Goal: Transaction & Acquisition: Purchase product/service

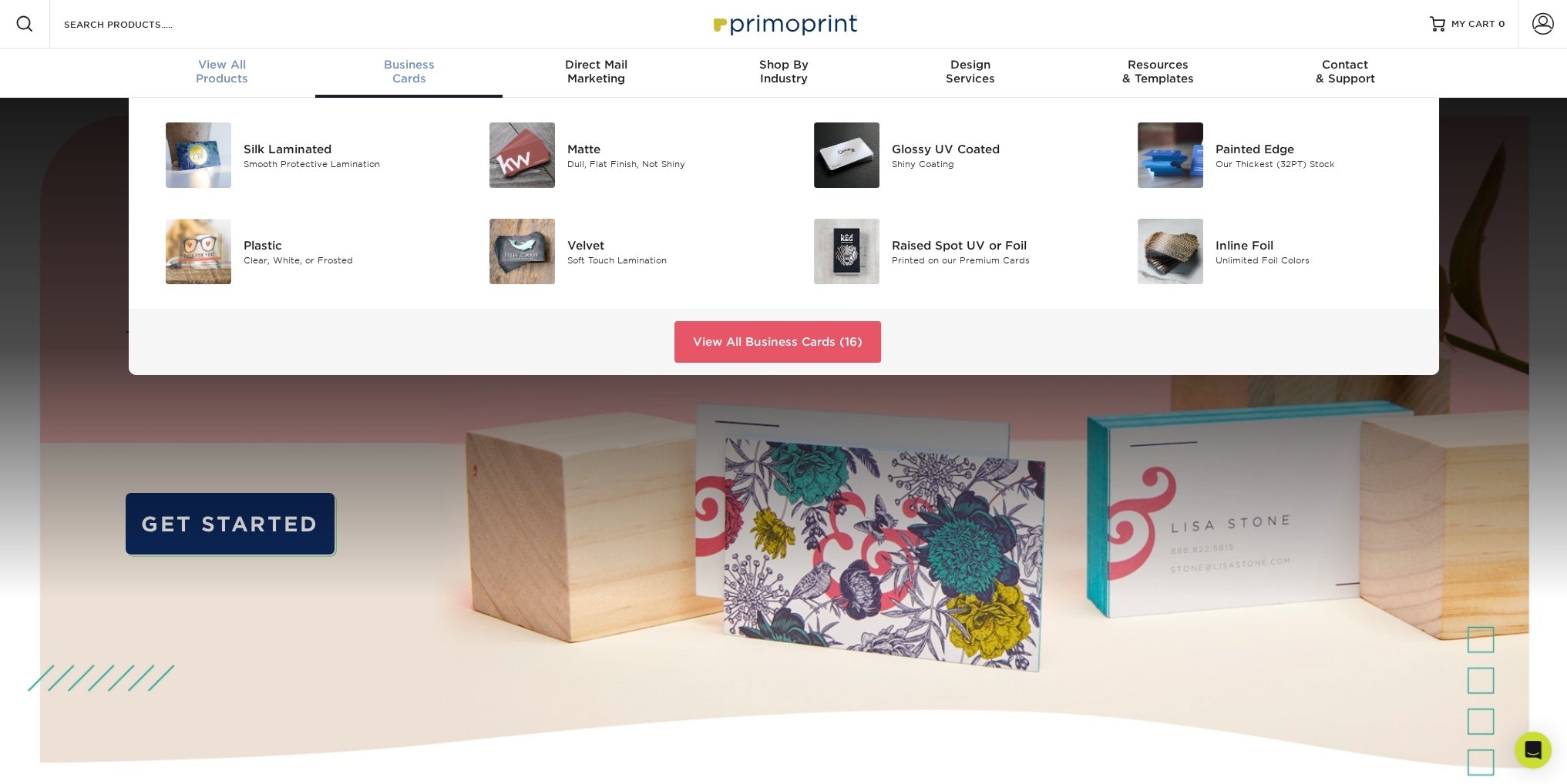
scroll to position [2, 0]
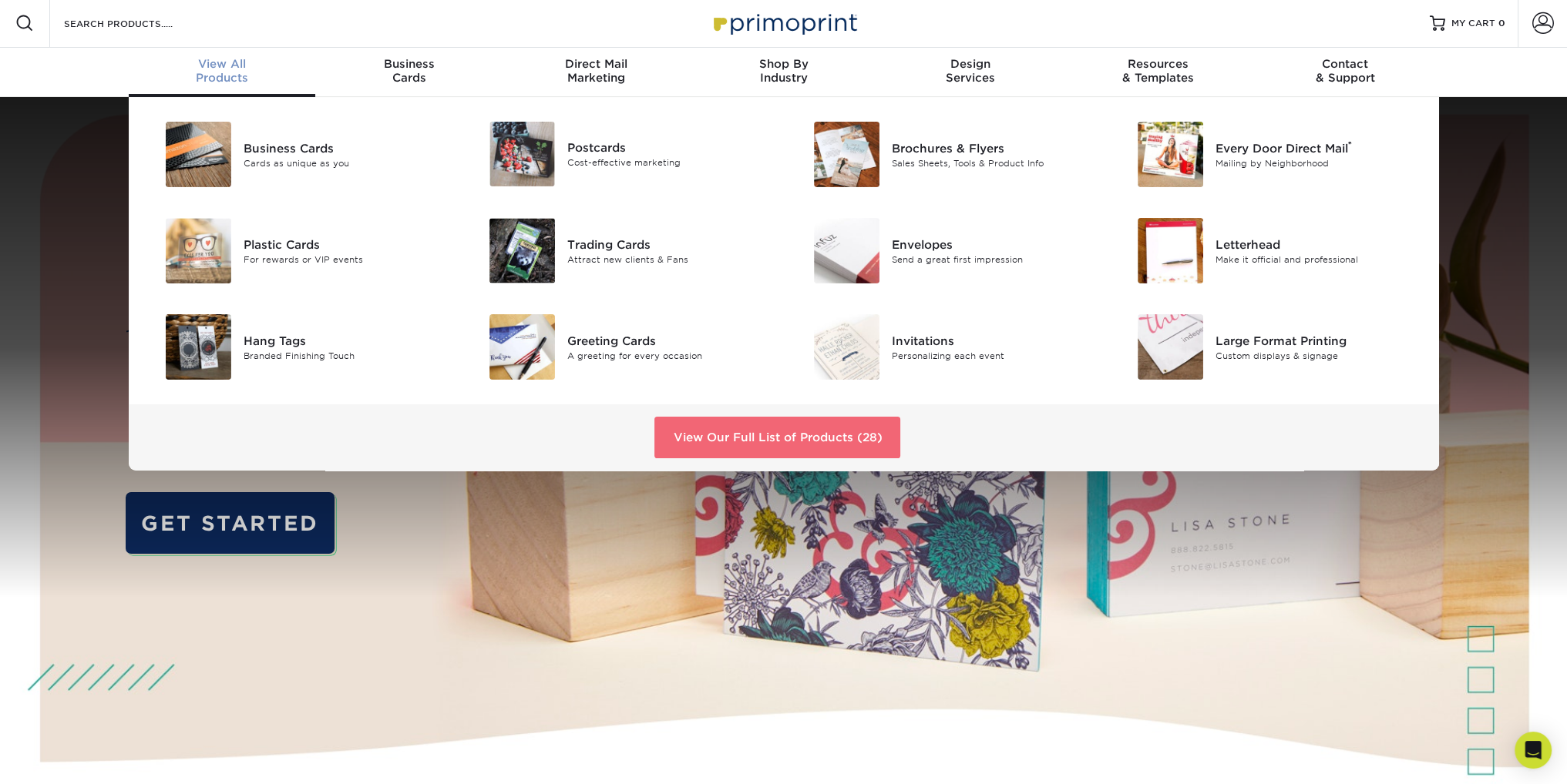
click at [763, 432] on link "View Our Full List of Products (28)" at bounding box center [777, 438] width 246 height 42
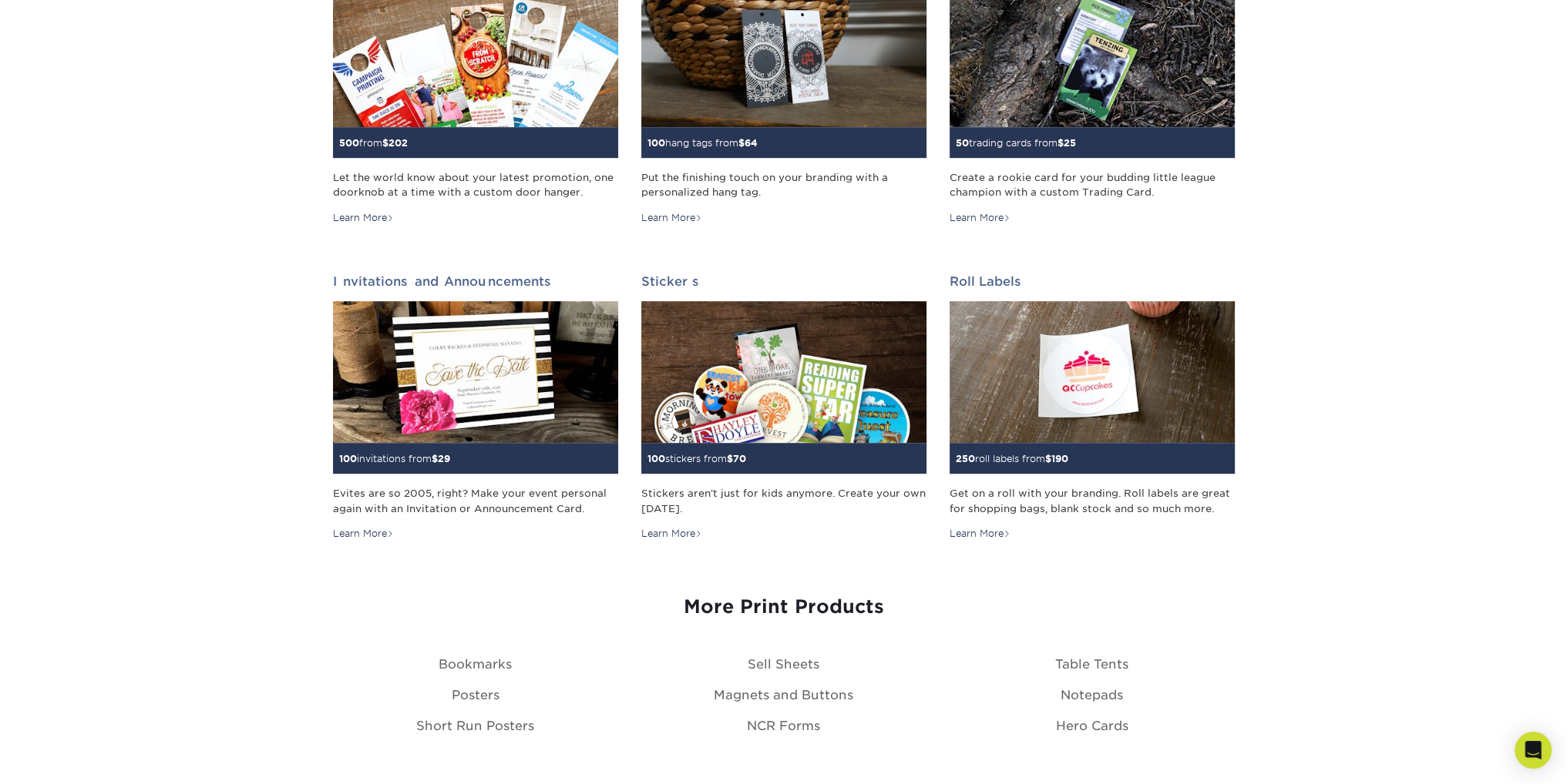
scroll to position [1270, 0]
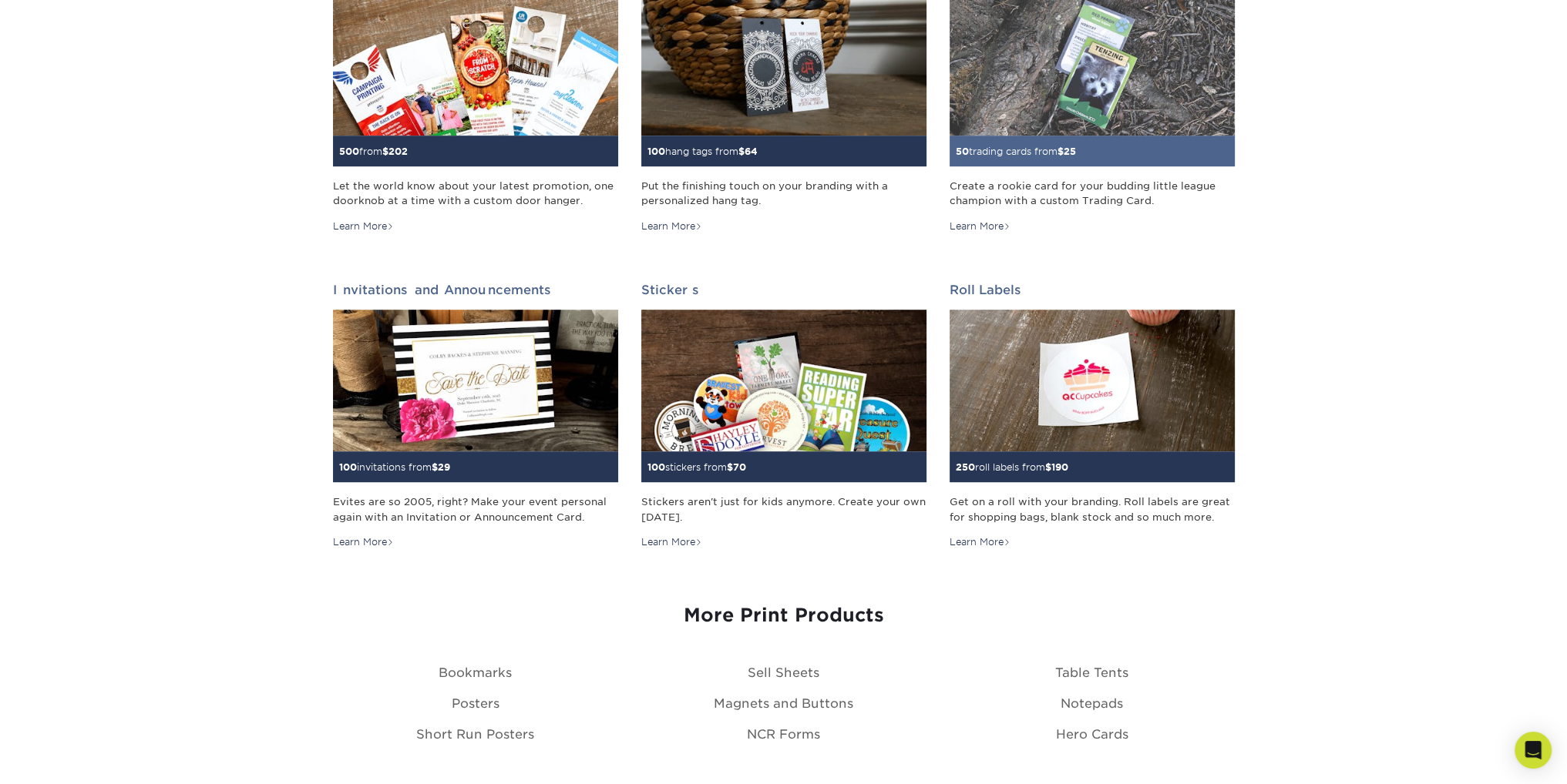
click at [1094, 95] on img at bounding box center [1092, 64] width 285 height 143
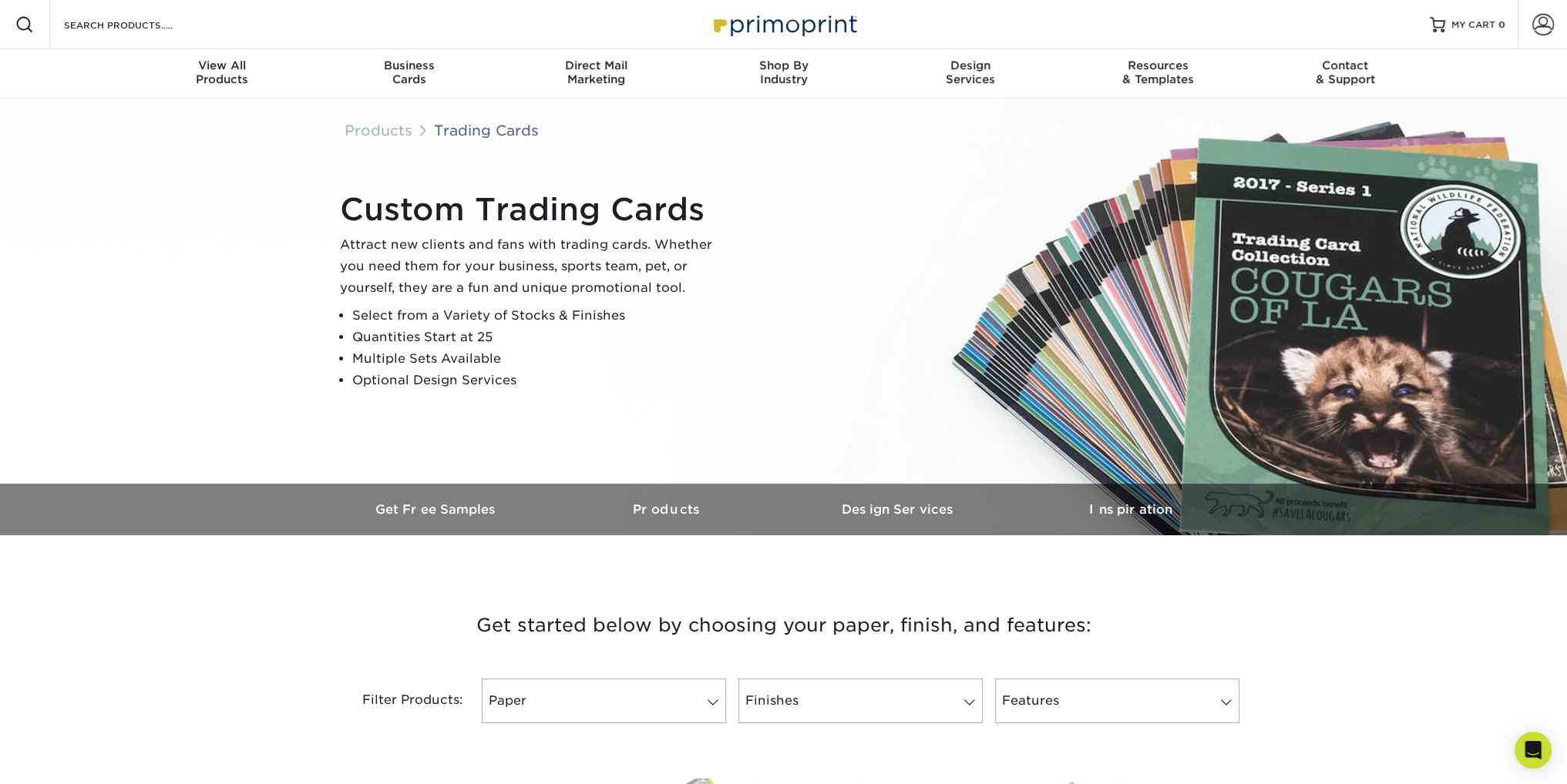
scroll to position [686, 0]
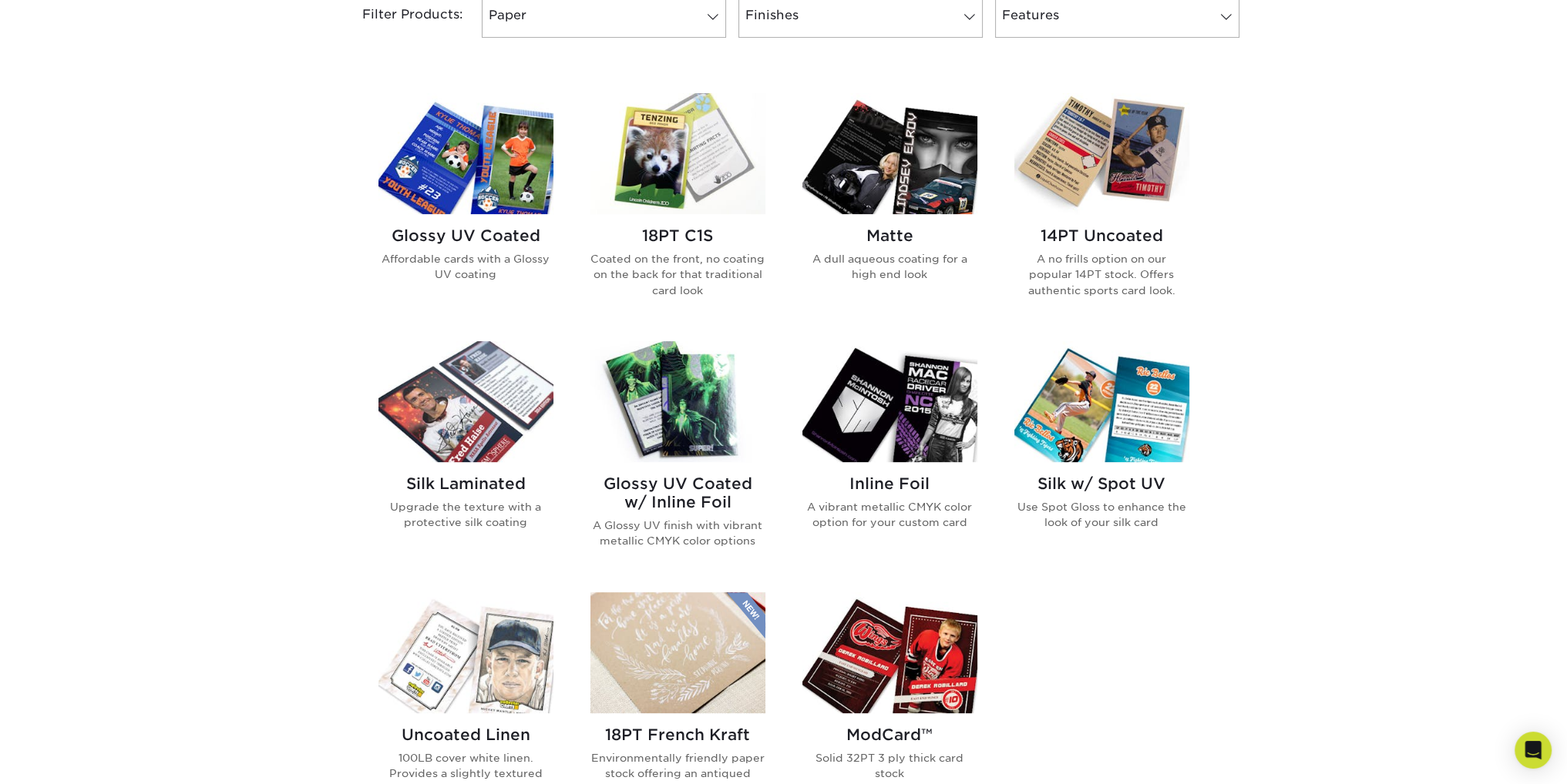
click at [882, 183] on img at bounding box center [889, 154] width 175 height 121
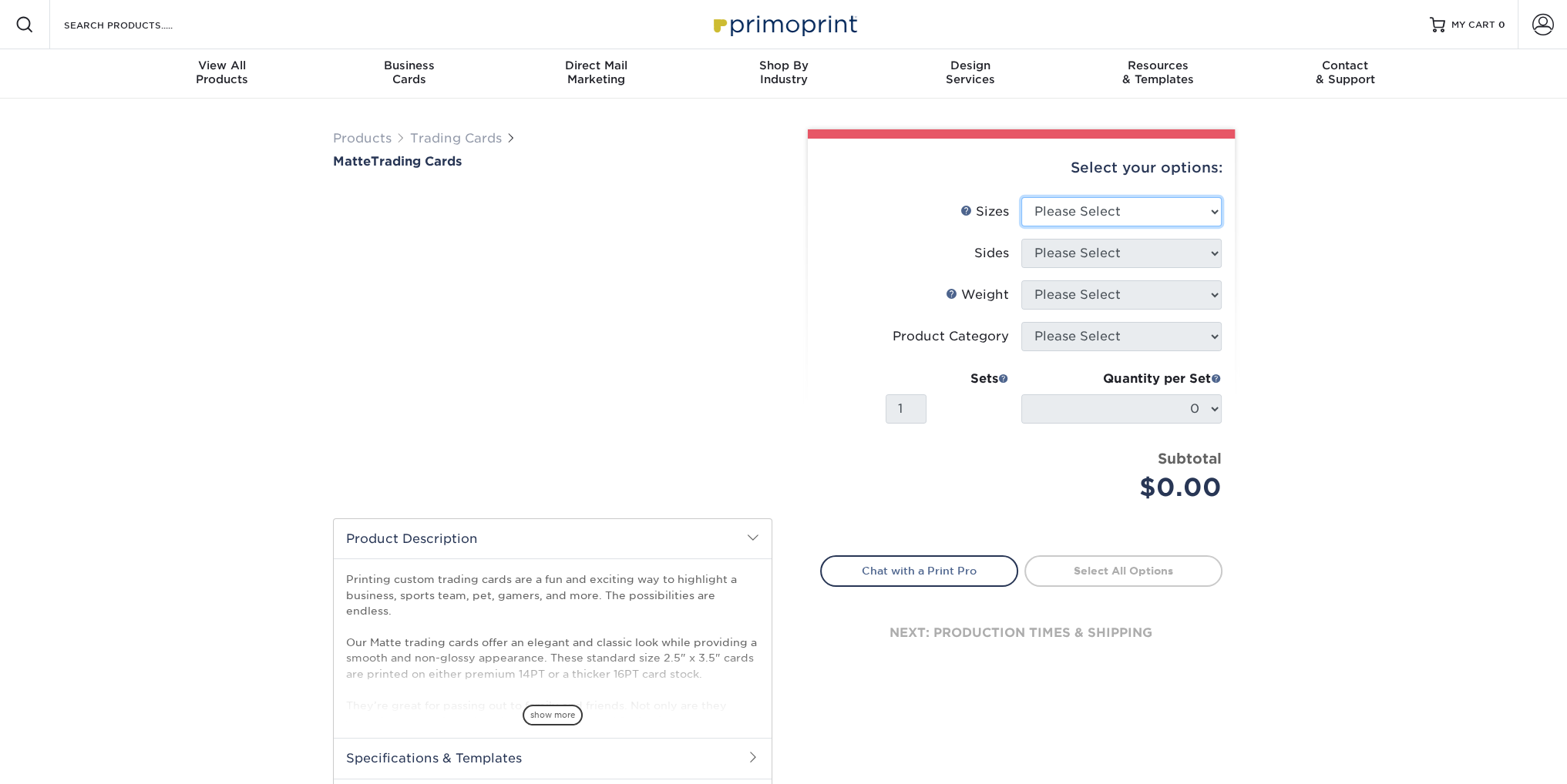
click at [1064, 214] on select "Please Select 2.5" x 3.5"" at bounding box center [1122, 211] width 201 height 29
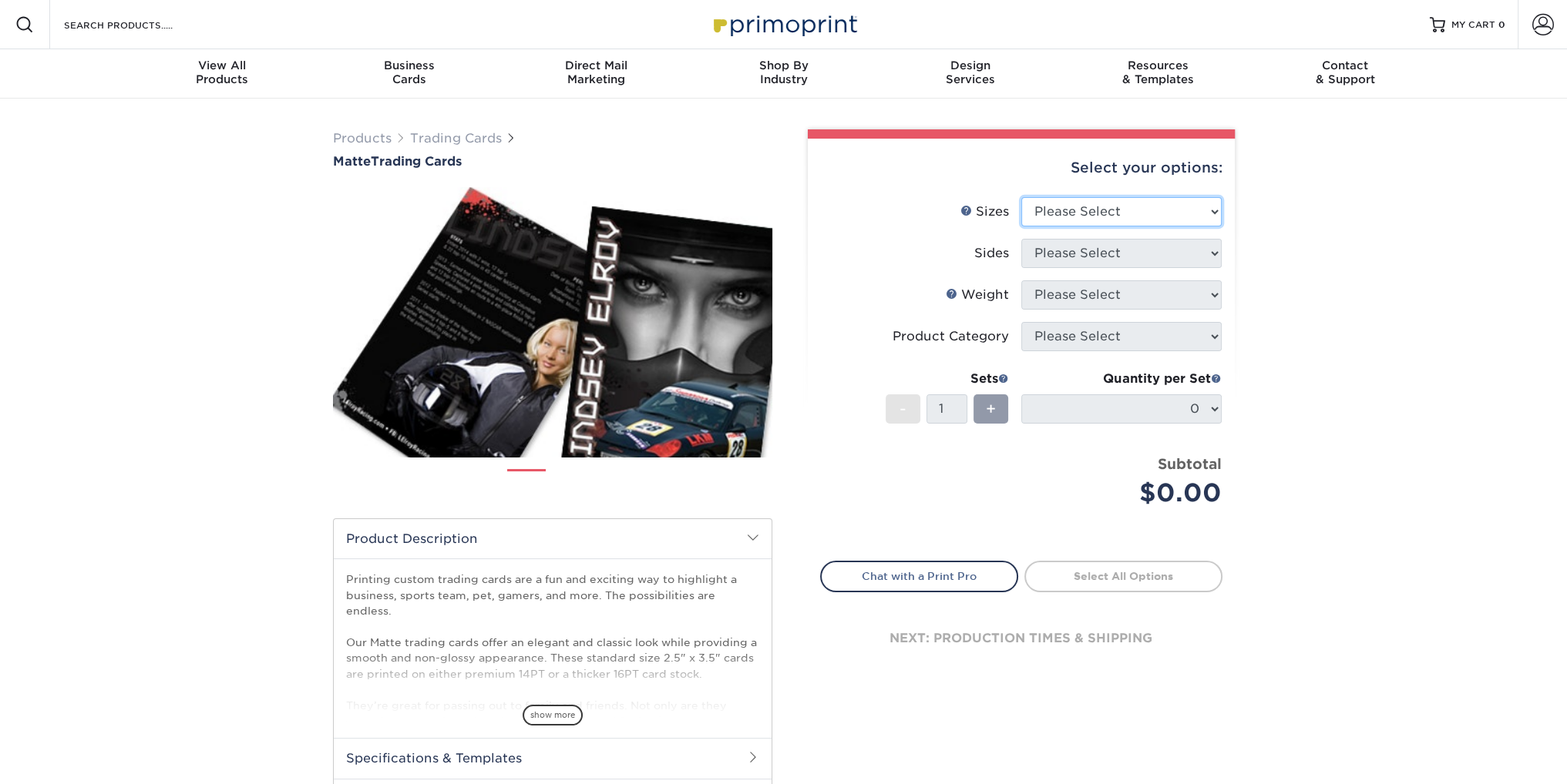
click at [1067, 207] on select "Please Select 2.5" x 3.5"" at bounding box center [1122, 211] width 201 height 29
select select "2.50x3.50"
click at [1022, 197] on select "Please Select 2.5" x 3.5"" at bounding box center [1122, 211] width 201 height 29
click at [1077, 257] on select "Please Select Print Both Sides Print Front Only" at bounding box center [1122, 253] width 201 height 29
select select "13abbda7-1d64-4f25-8bb2-c179b224825d"
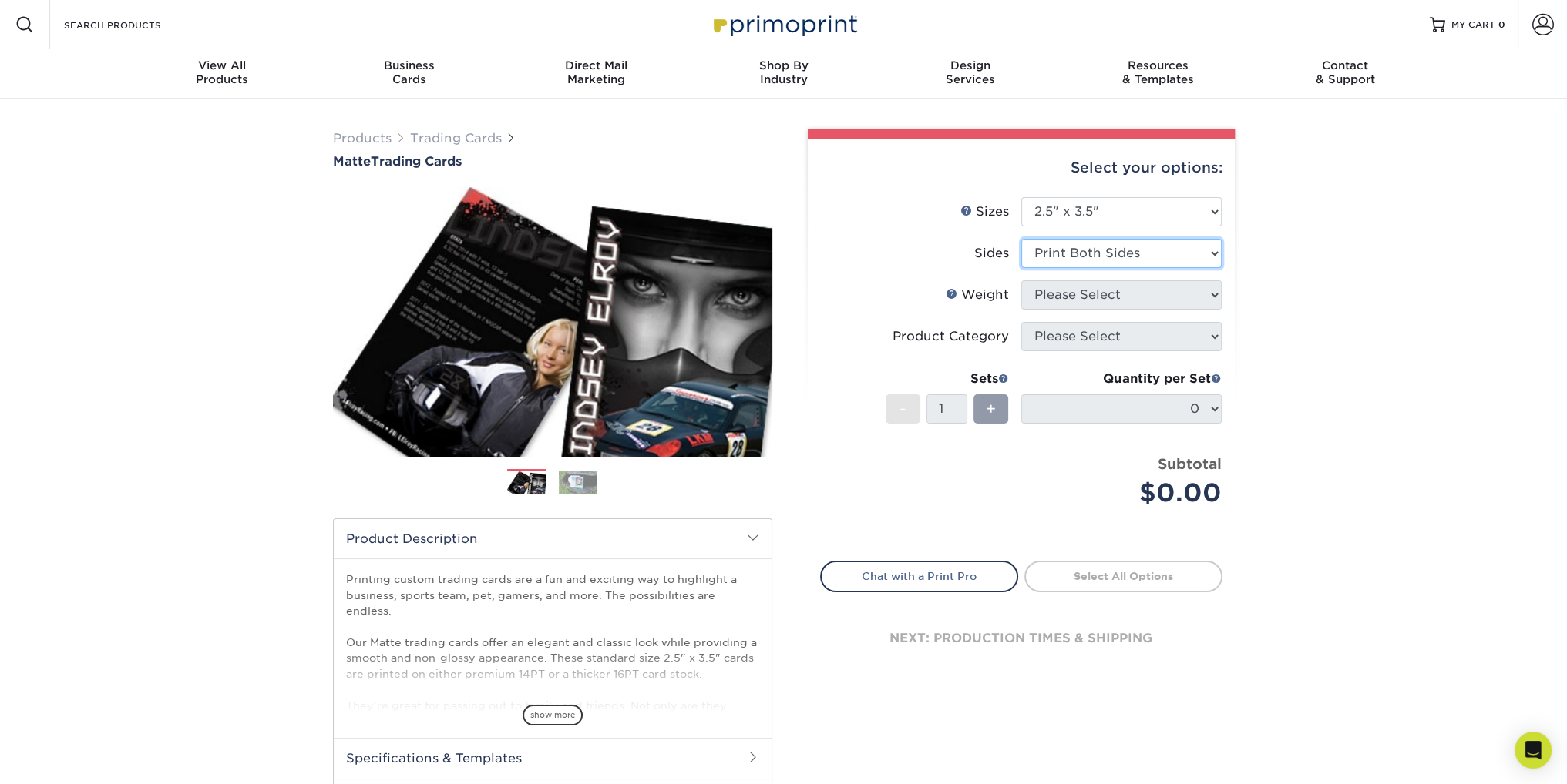
click at [1022, 239] on select "Please Select Print Both Sides Print Front Only" at bounding box center [1122, 253] width 201 height 29
click at [1090, 294] on select "Please Select 16PT 14PT" at bounding box center [1122, 295] width 201 height 29
select select "14PT"
click at [1022, 281] on select "Please Select 16PT 14PT" at bounding box center [1122, 295] width 201 height 29
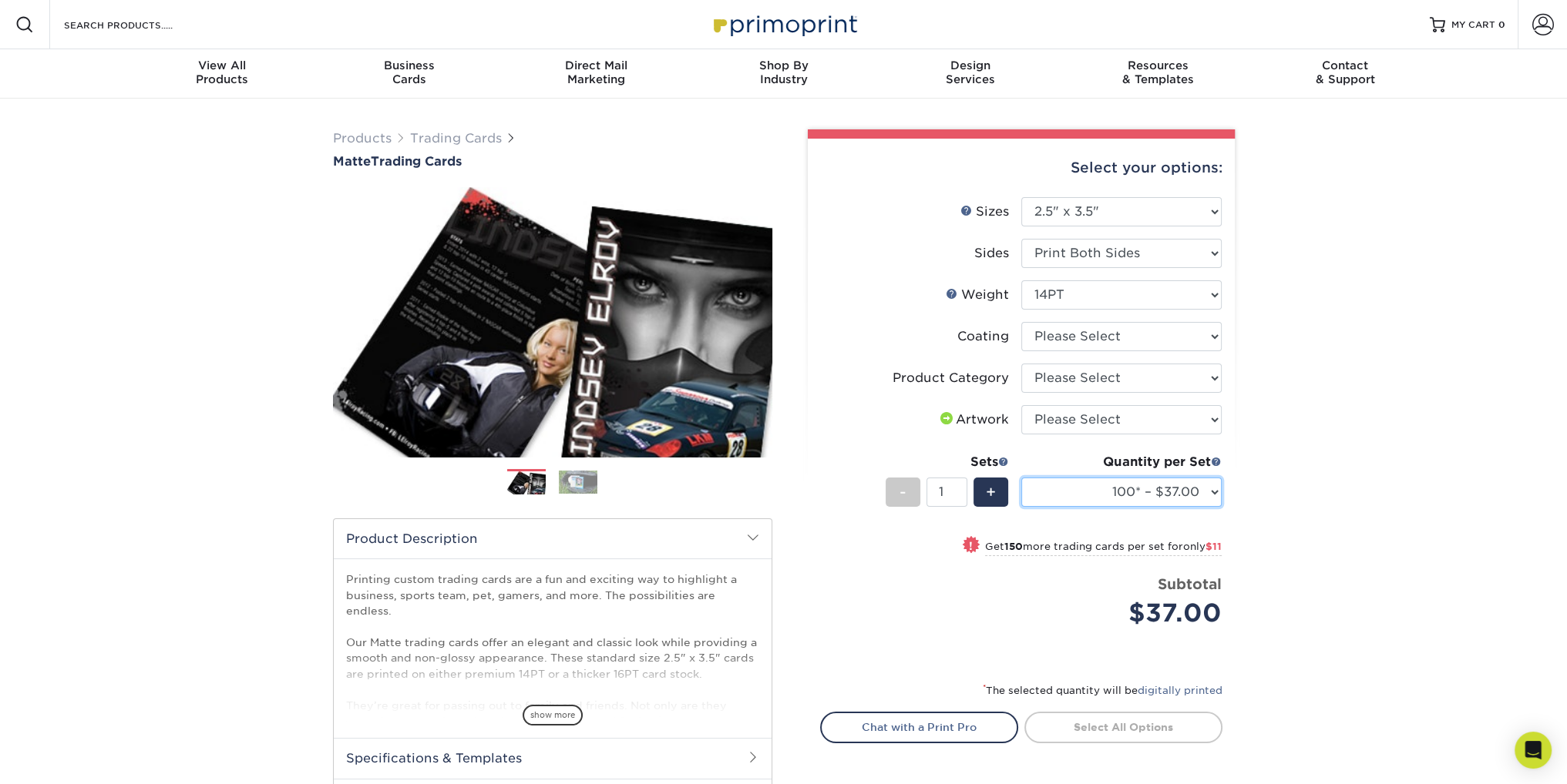
click at [1165, 497] on select "100* – $37.00 250* – $48.00 500* – $59.00 1000 – $72.00 2500 – $144.00 5000 – $…" at bounding box center [1122, 492] width 201 height 29
click at [1022, 478] on select "100* – $37.00 250* – $48.00 500* – $59.00 1000 – $72.00 2500 – $144.00 5000 – $…" at bounding box center [1122, 492] width 201 height 29
click at [1216, 462] on span at bounding box center [1217, 462] width 11 height 11
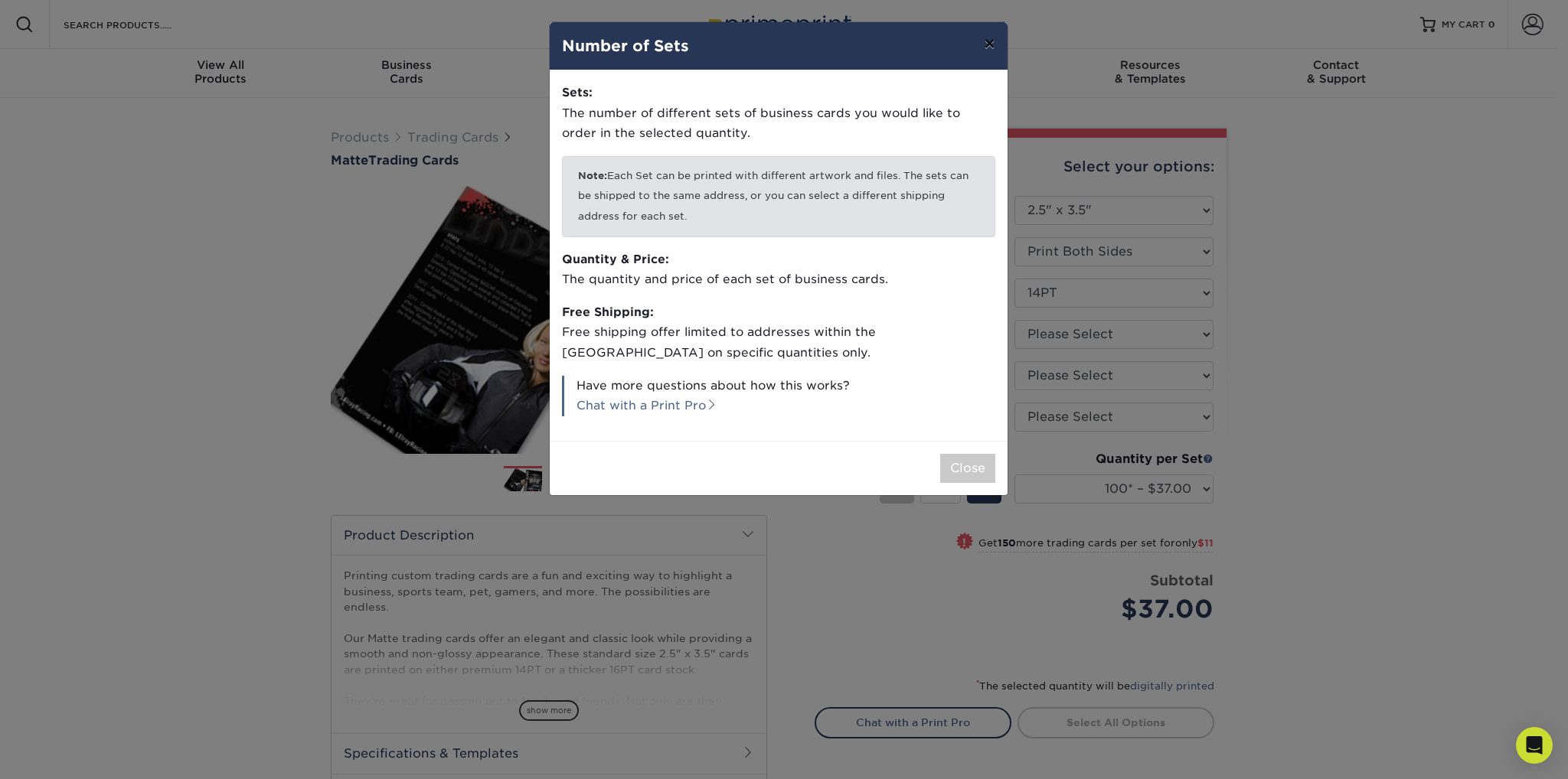
click at [986, 53] on button "×" at bounding box center [989, 44] width 35 height 43
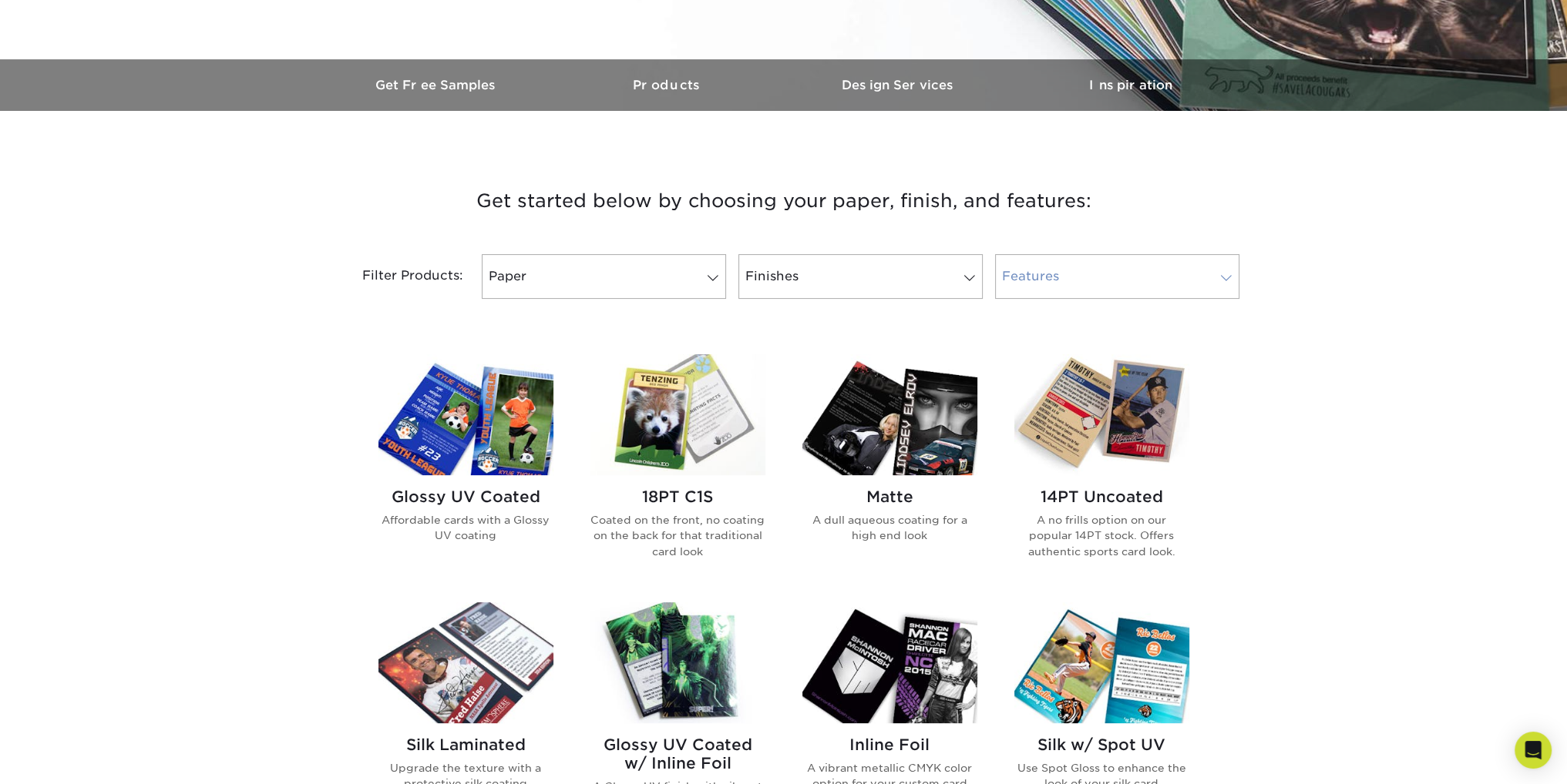
scroll to position [441, 0]
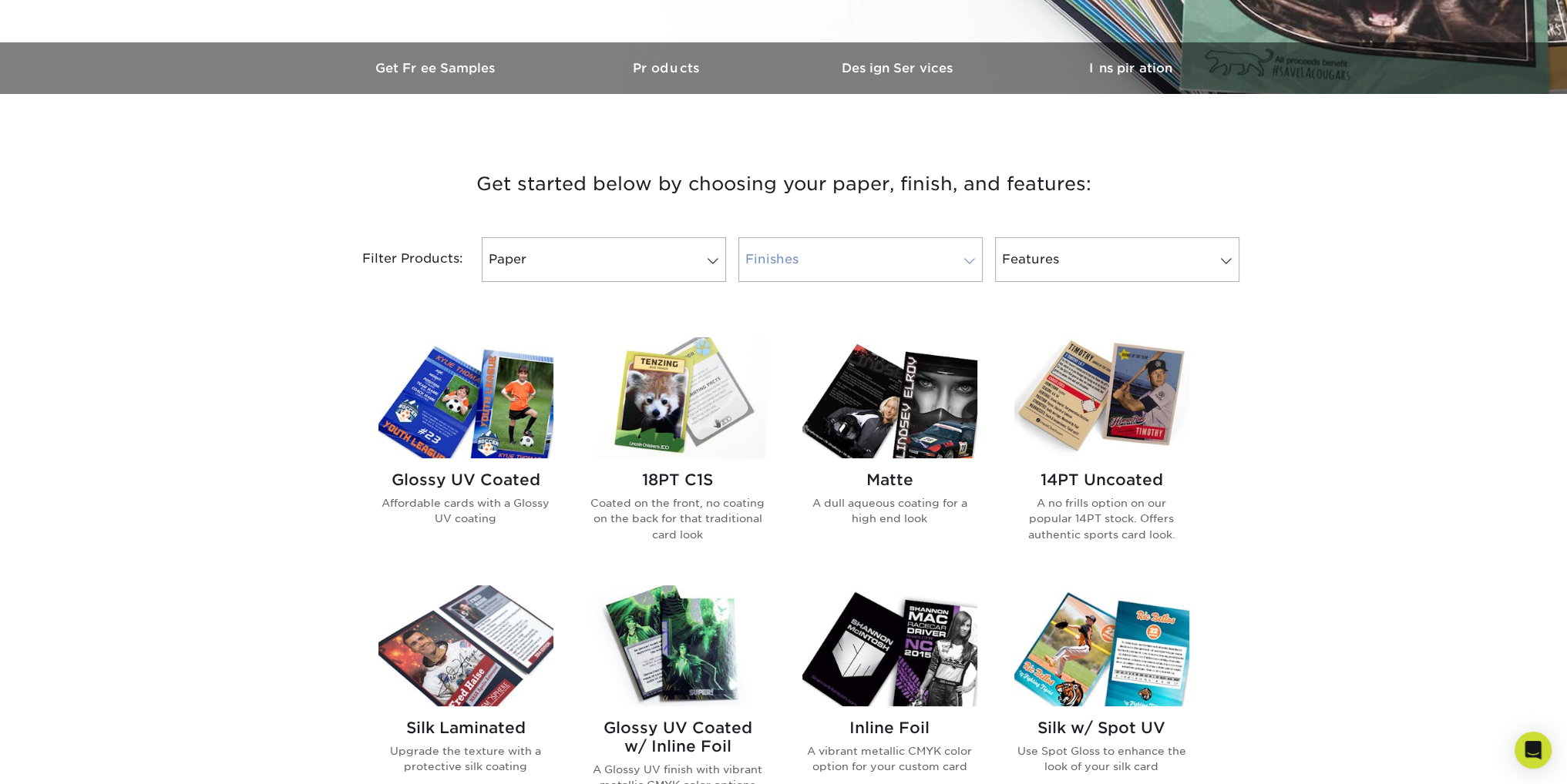
click at [860, 255] on link "Finishes" at bounding box center [861, 259] width 245 height 45
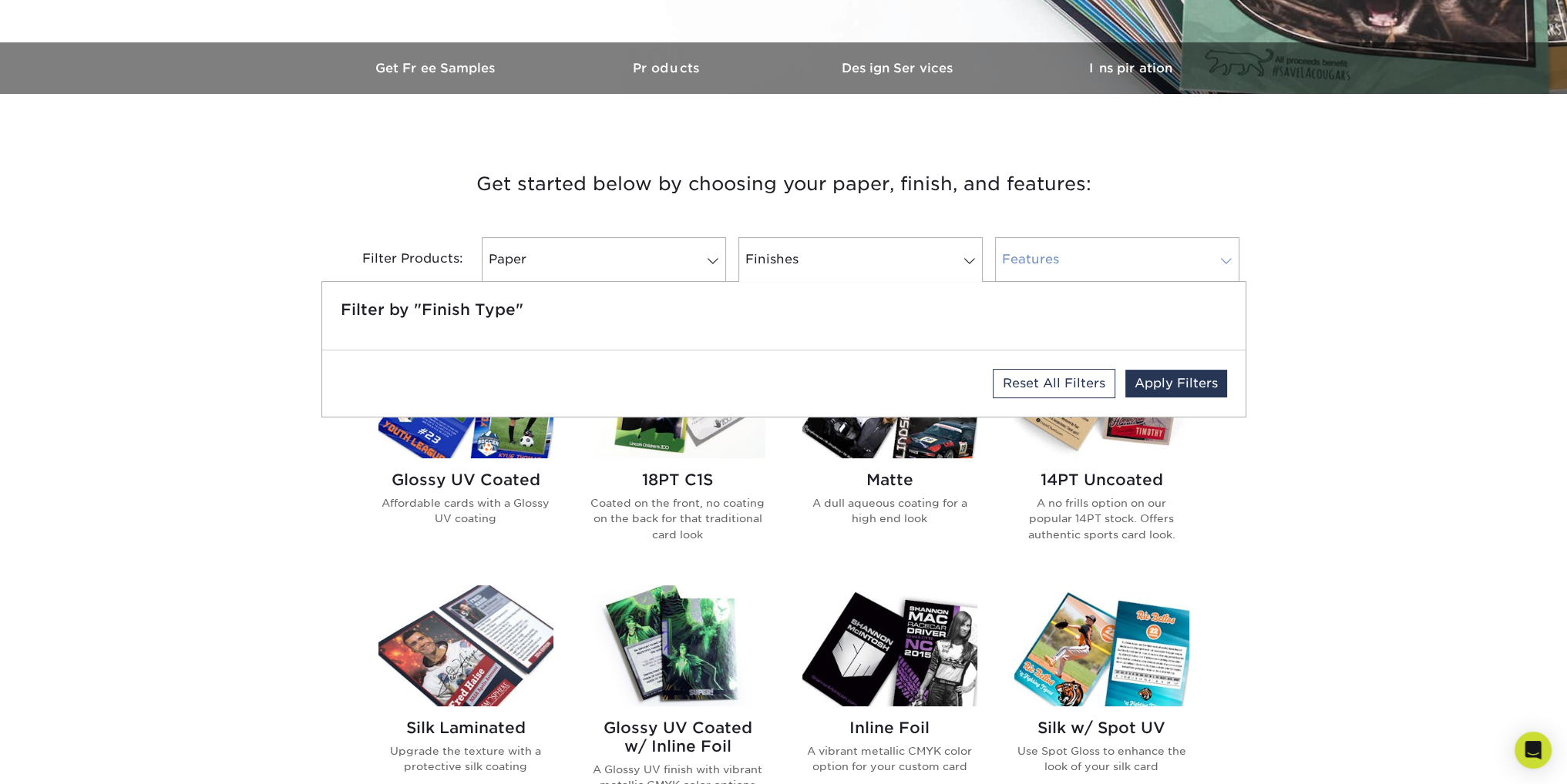
drag, startPoint x: 860, startPoint y: 255, endPoint x: 1055, endPoint y: 255, distance: 195.0
click at [860, 255] on link "Finishes" at bounding box center [861, 259] width 245 height 45
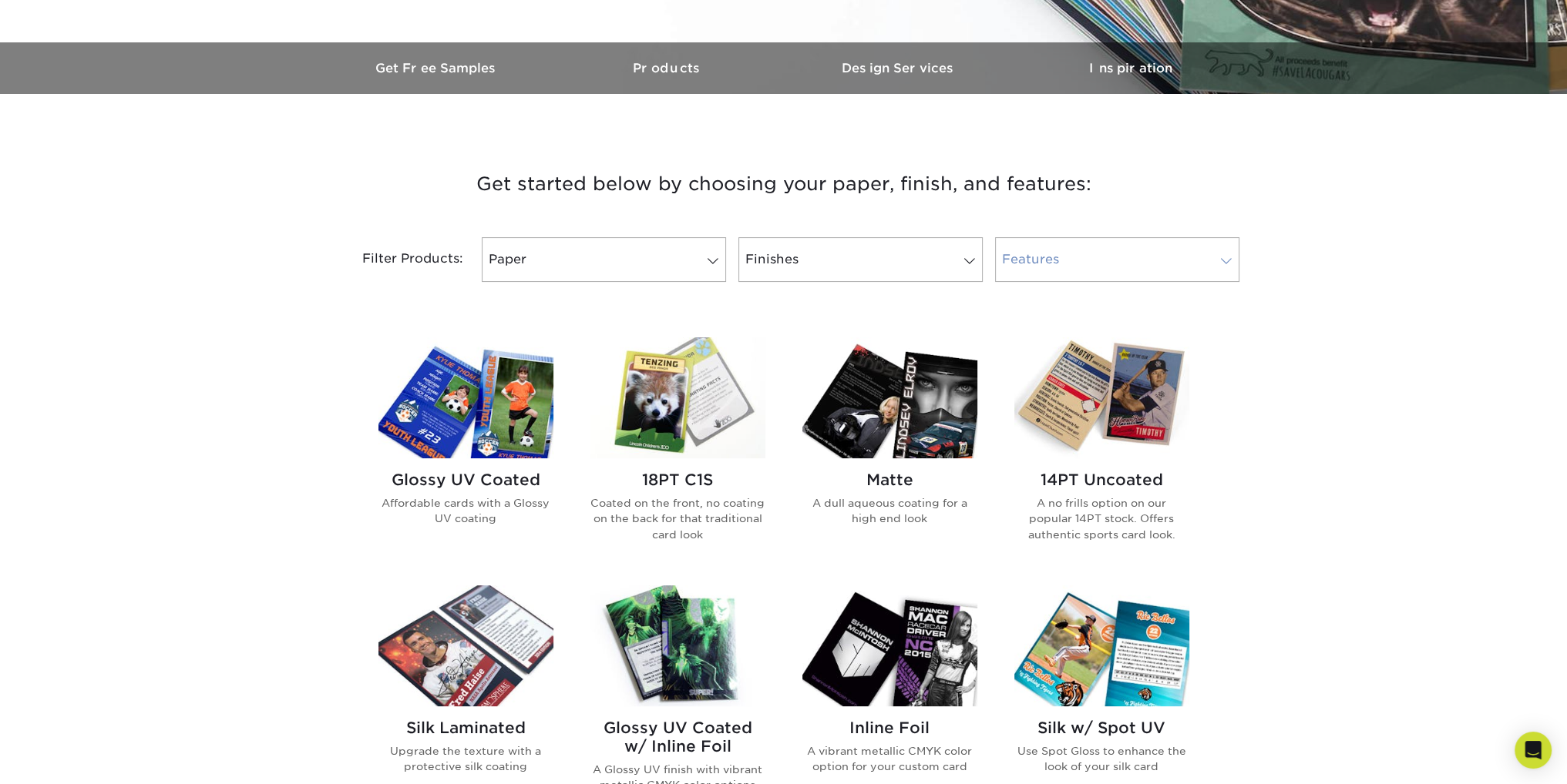
click at [1058, 255] on link "Features" at bounding box center [1118, 259] width 245 height 45
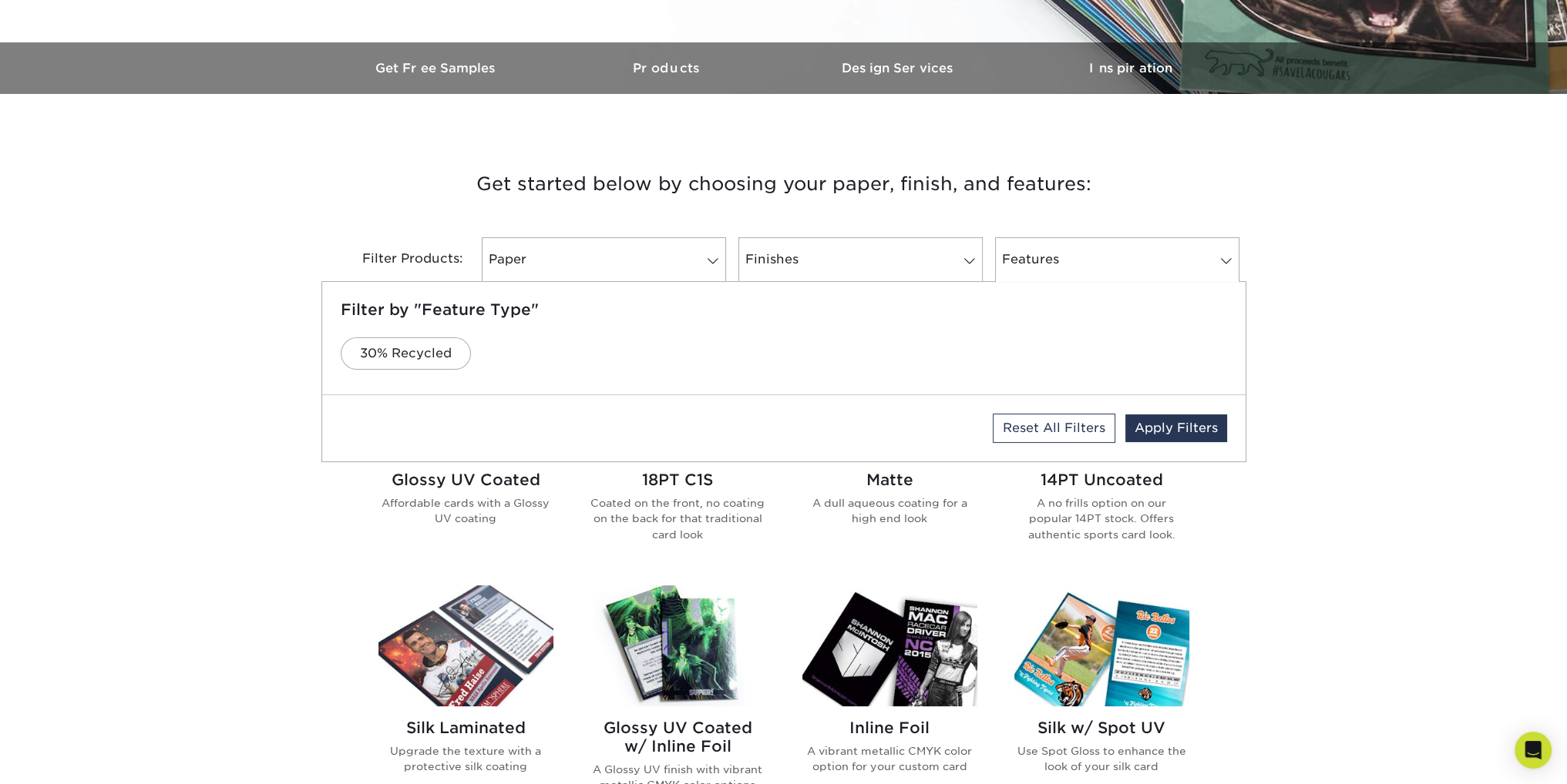
drag, startPoint x: 1058, startPoint y: 255, endPoint x: 838, endPoint y: 285, distance: 222.0
click at [1055, 259] on link "Features" at bounding box center [1118, 259] width 245 height 45
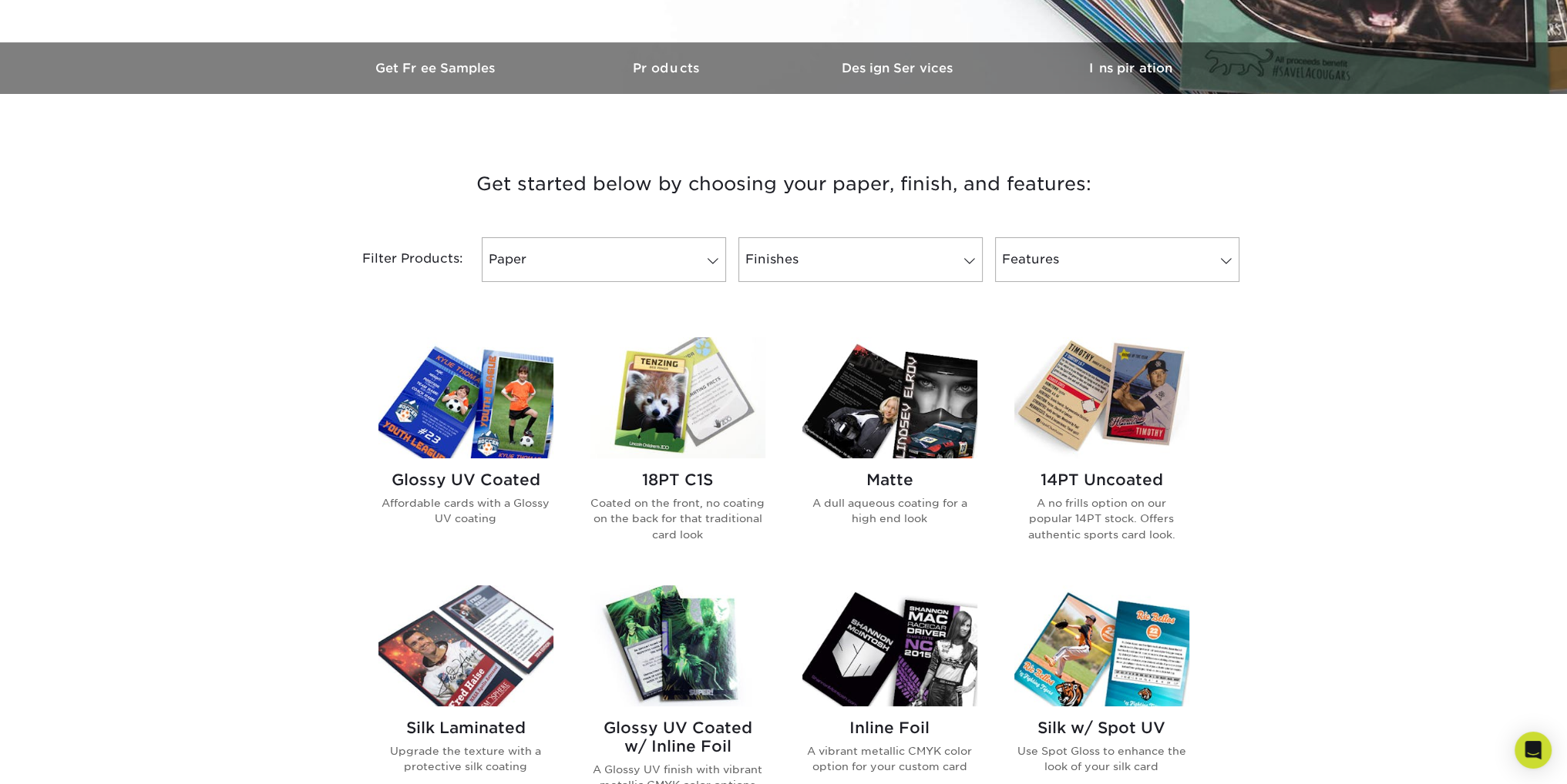
click at [401, 434] on img at bounding box center [465, 399] width 175 height 121
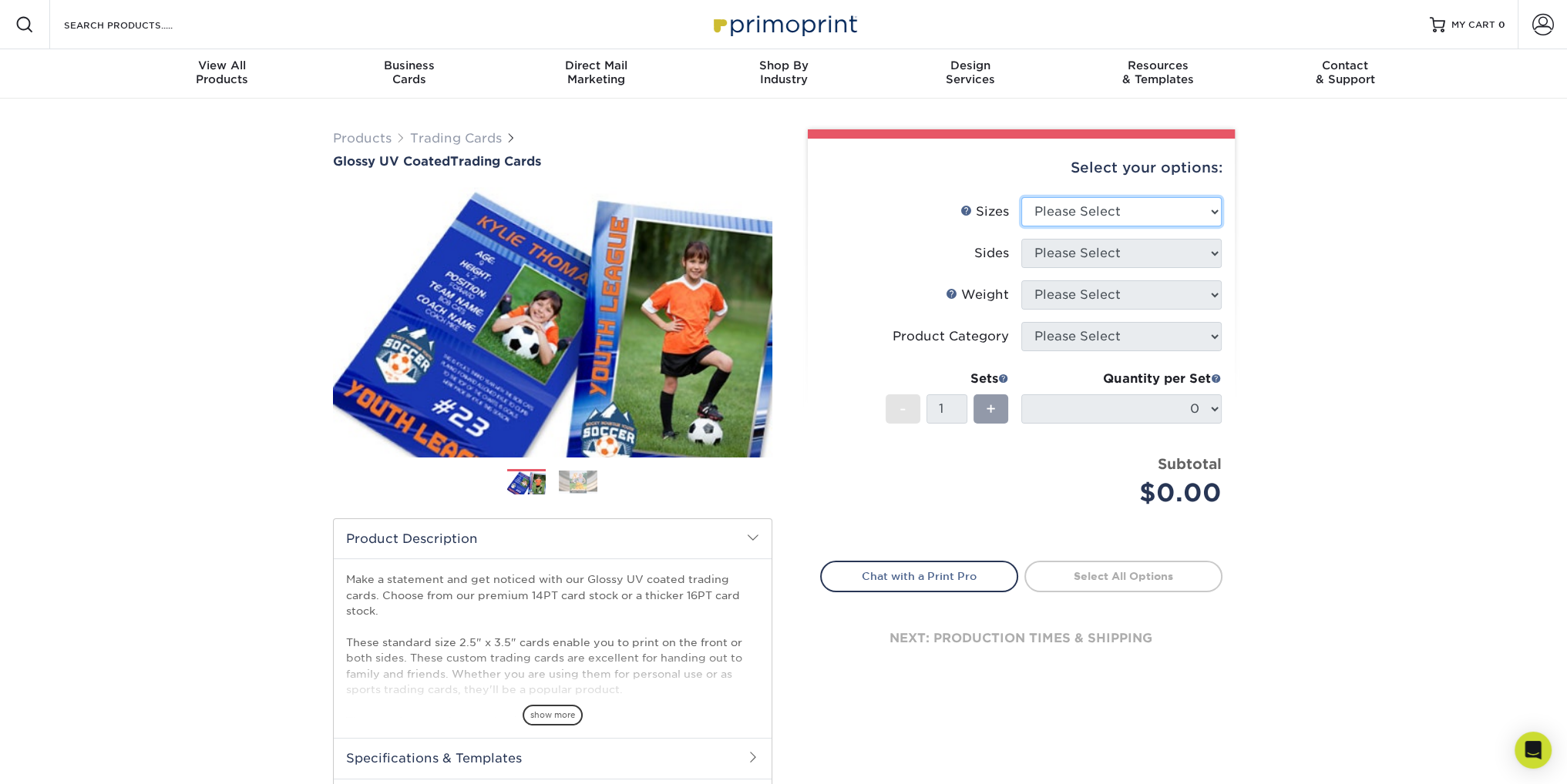
click at [1144, 217] on select "Please Select 2.5" x 3.5"" at bounding box center [1122, 211] width 201 height 29
select select "2.50x3.50"
click at [1022, 197] on select "Please Select 2.5" x 3.5"" at bounding box center [1122, 211] width 201 height 29
click at [1124, 254] on select "Please Select Print Both Sides Print Front Only" at bounding box center [1122, 253] width 201 height 29
select select "13abbda7-1d64-4f25-8bb2-c179b224825d"
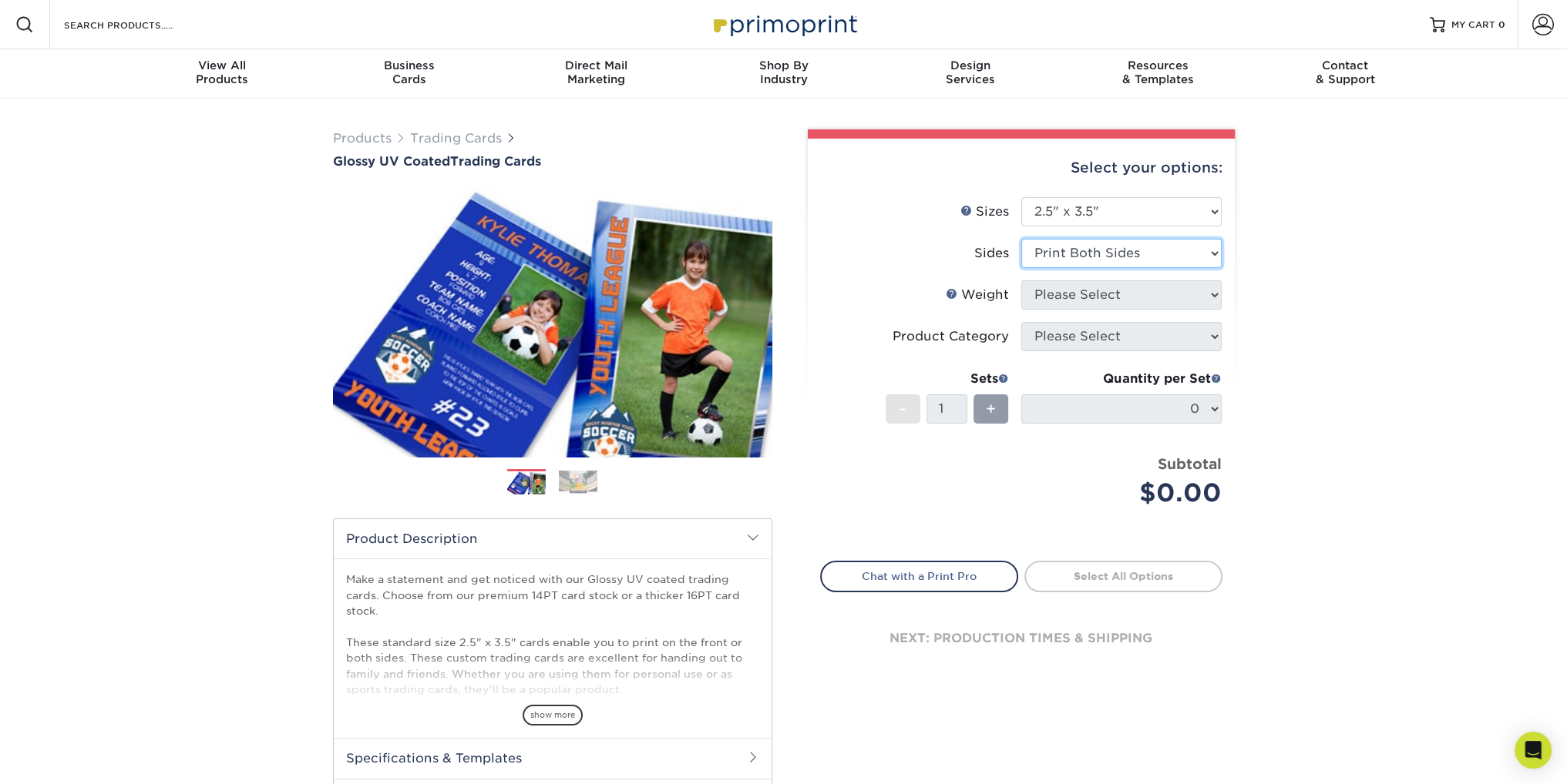
click at [1022, 239] on select "Please Select Print Both Sides Print Front Only" at bounding box center [1122, 253] width 201 height 29
click at [1123, 287] on select "Please Select 16PT 14PT 18PT C1S" at bounding box center [1122, 295] width 201 height 29
select select "16PT"
click at [1022, 281] on select "Please Select 16PT 14PT 18PT C1S" at bounding box center [1122, 295] width 201 height 29
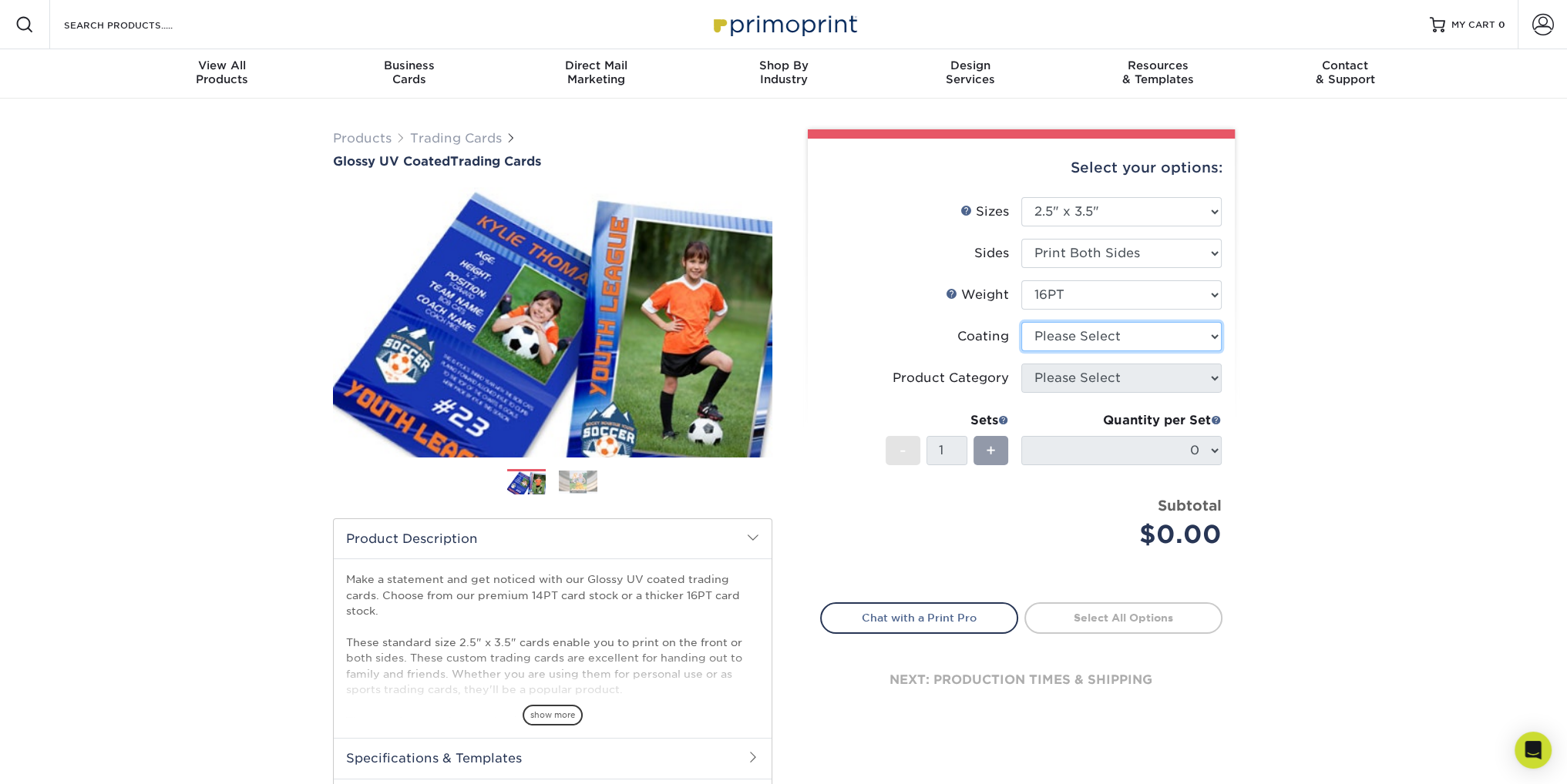
click at [1129, 341] on select at bounding box center [1122, 336] width 201 height 29
select select "1e8116af-acfc-44b1-83dc-8181aa338834"
click at [1022, 322] on select at bounding box center [1122, 336] width 201 height 29
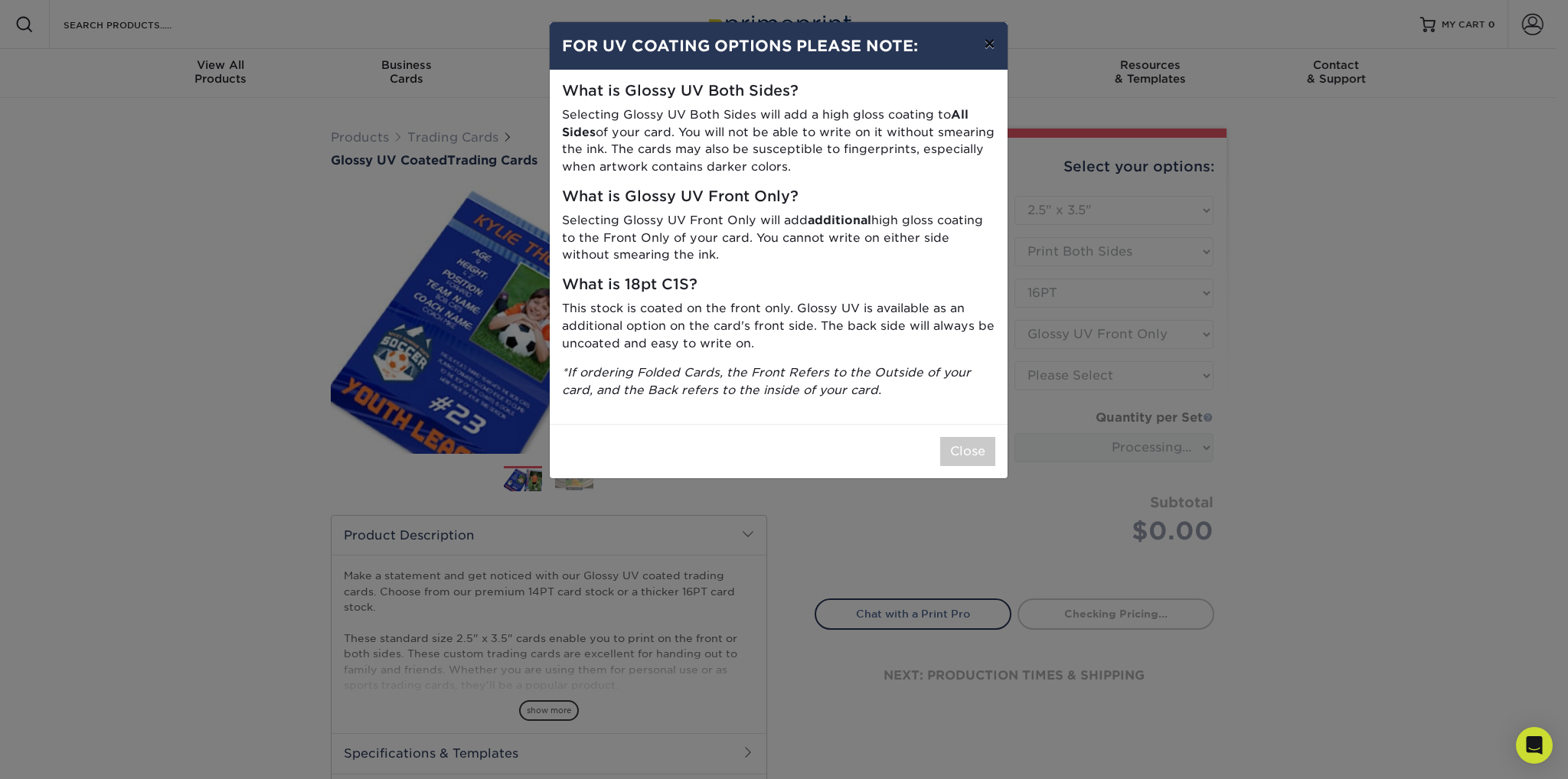
click at [995, 51] on button "×" at bounding box center [989, 44] width 35 height 43
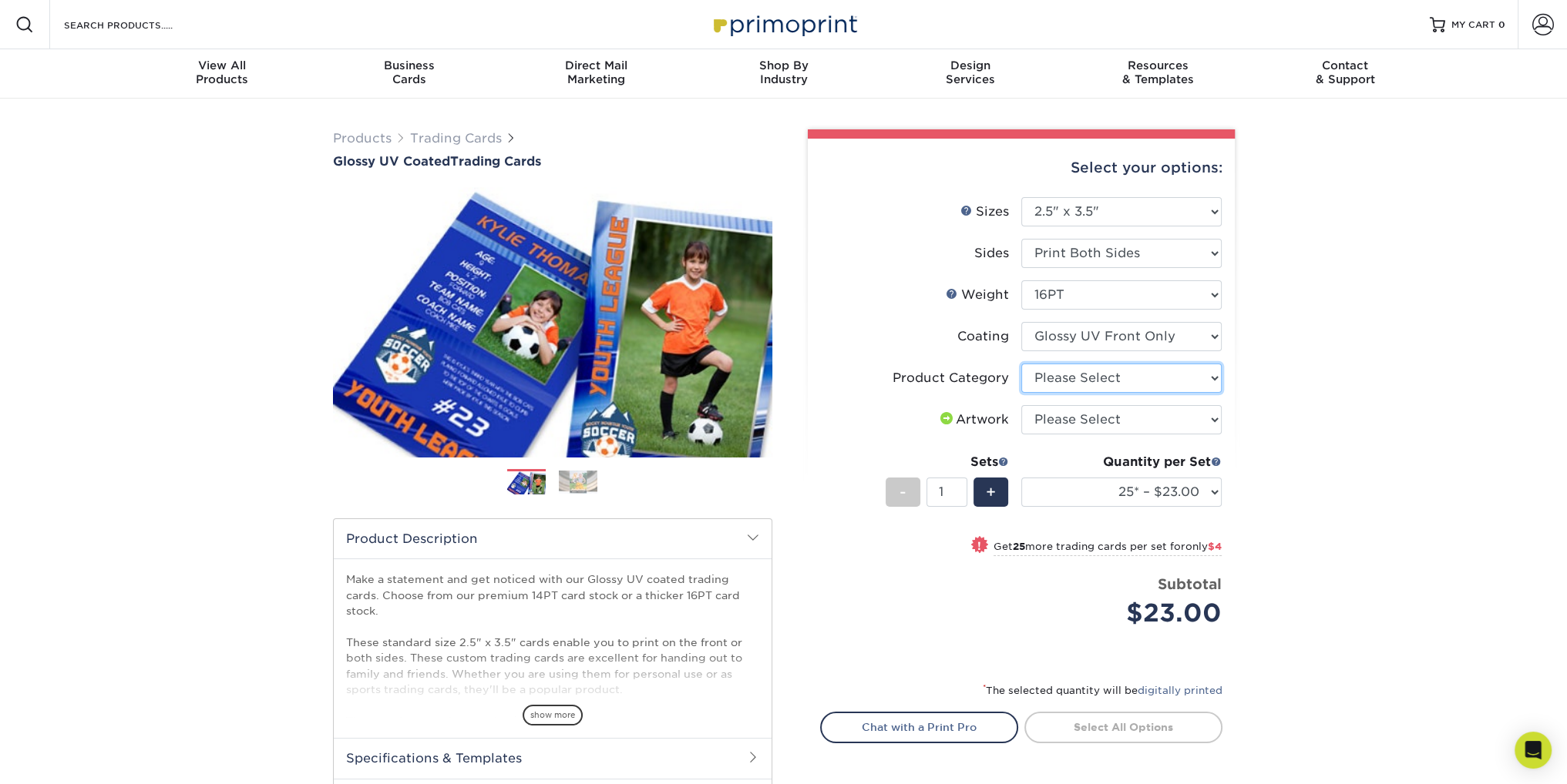
click at [1136, 379] on select "Please Select Trading Cards" at bounding box center [1122, 378] width 201 height 29
select select "c2f9bce9-36c2-409d-b101-c29d9d031e18"
click at [1022, 364] on select "Please Select Trading Cards" at bounding box center [1122, 378] width 201 height 29
click at [1126, 413] on select "Please Select I will upload files I need a design - $100" at bounding box center [1122, 419] width 201 height 29
select select "upload"
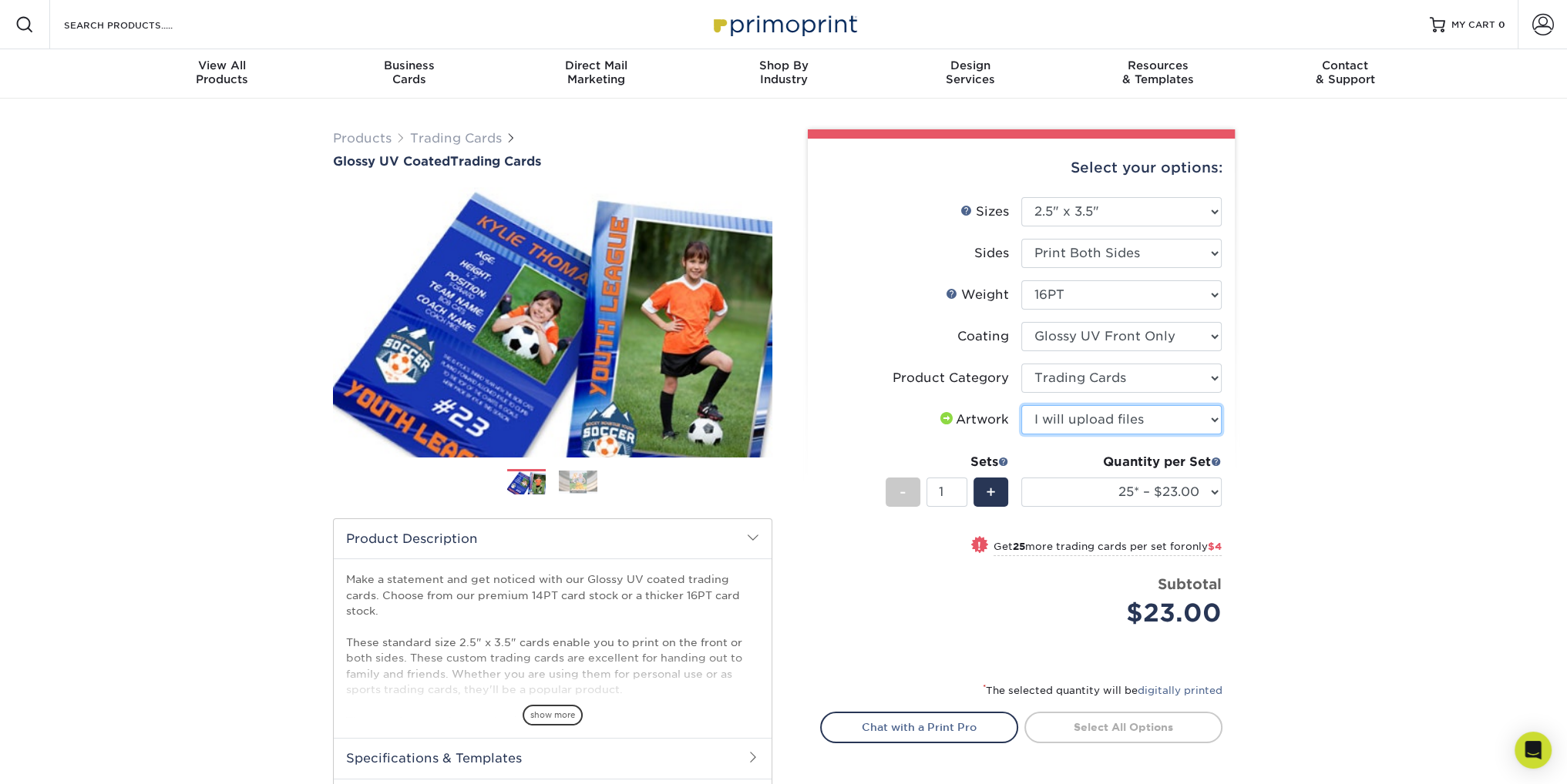
click at [1022, 405] on select "Please Select I will upload files I need a design - $100" at bounding box center [1122, 419] width 201 height 29
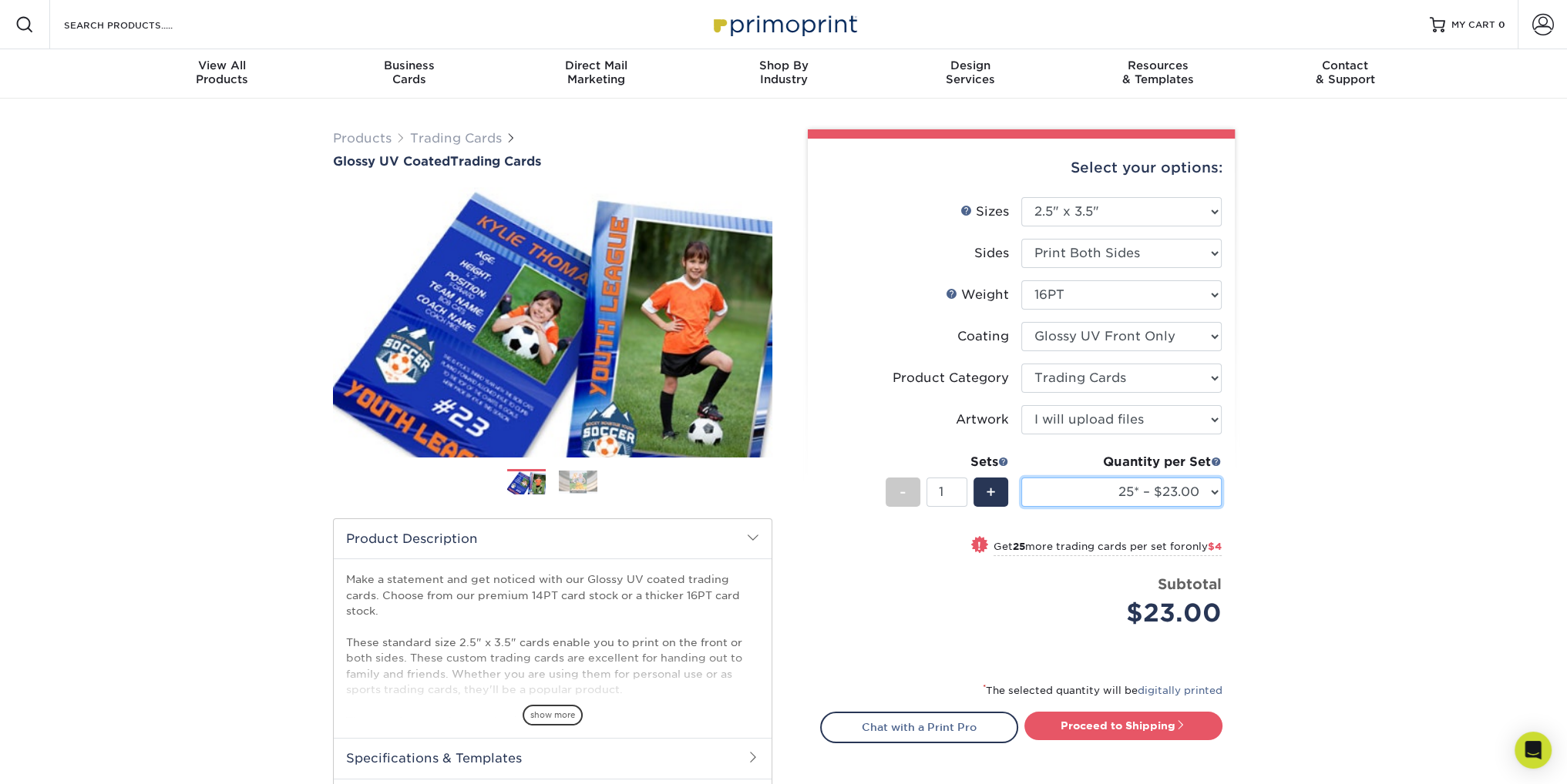
click at [1130, 495] on select "25* – $23.00 50* – $27.00 75* – $33.00 100* – $37.00 250* – $47.00 500 – $58.00…" at bounding box center [1122, 492] width 201 height 29
click at [1022, 478] on select "25* – $23.00 50* – $27.00 75* – $33.00 100* – $37.00 250* – $47.00 500 – $58.00…" at bounding box center [1122, 492] width 201 height 29
click at [1320, 498] on div "Products Trading Cards Glossy UV Coated Trading Cards Previous Next /" at bounding box center [784, 511] width 1567 height 823
